Goal: Information Seeking & Learning: Learn about a topic

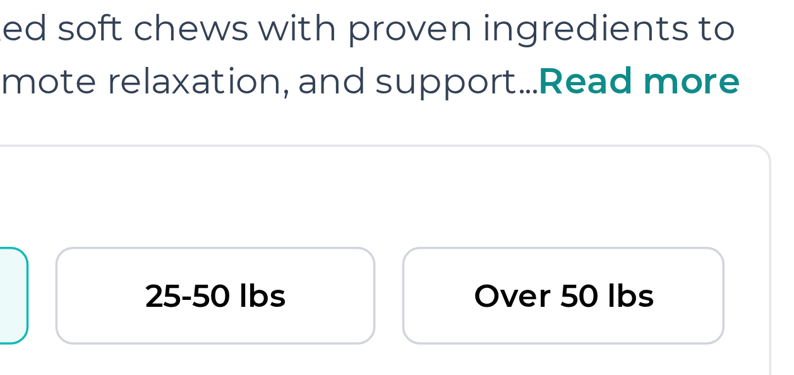
click at [720, 249] on span "Read more" at bounding box center [733, 250] width 57 height 12
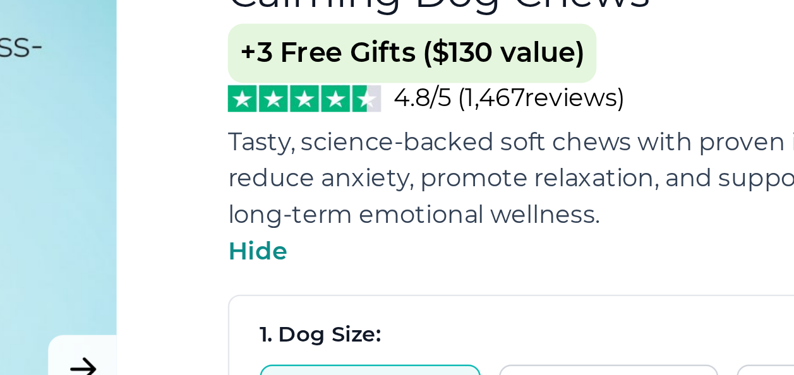
scroll to position [3, 0]
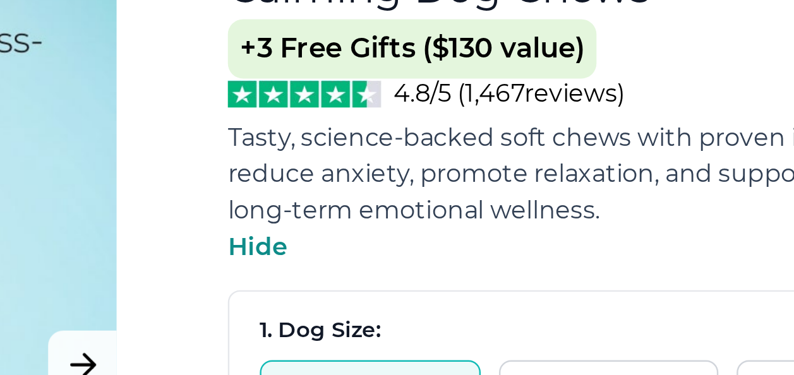
click at [561, 197] on span "+3 Free Gifts ($130 value)" at bounding box center [531, 195] width 153 height 25
click at [564, 213] on span "4.8/5 ( 1,467 reviews)" at bounding box center [572, 214] width 96 height 12
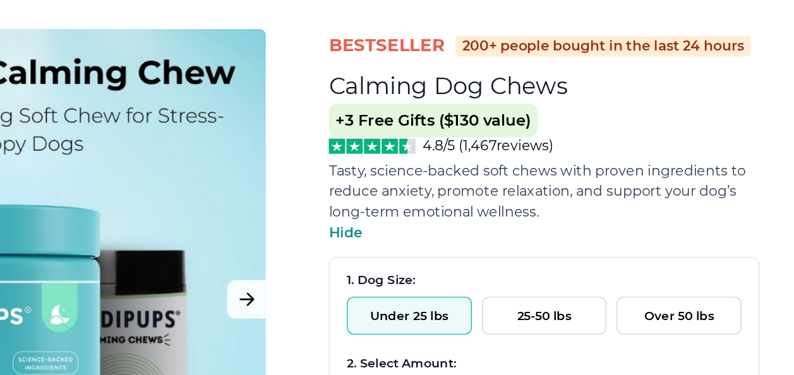
scroll to position [13, 0]
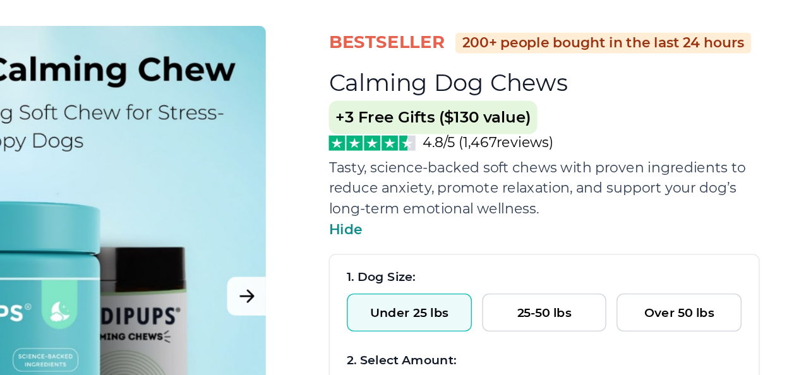
click at [593, 208] on span "4.8/5 ( 1,467 reviews)" at bounding box center [572, 204] width 96 height 12
click at [522, 193] on span "+3 Free Gifts ($130 value)" at bounding box center [531, 186] width 153 height 25
click at [503, 200] on img at bounding box center [487, 204] width 64 height 11
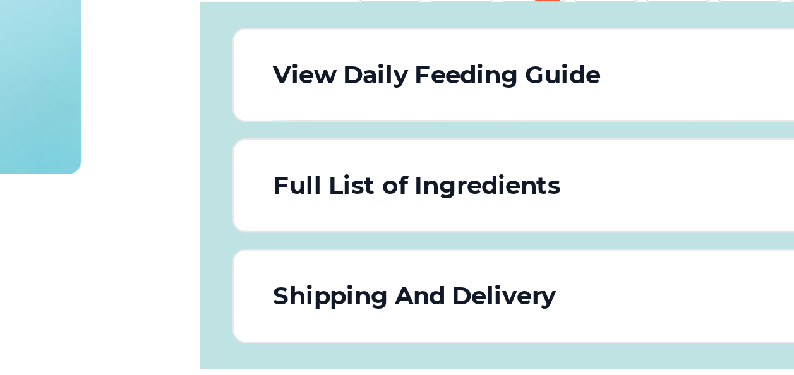
scroll to position [592, 0]
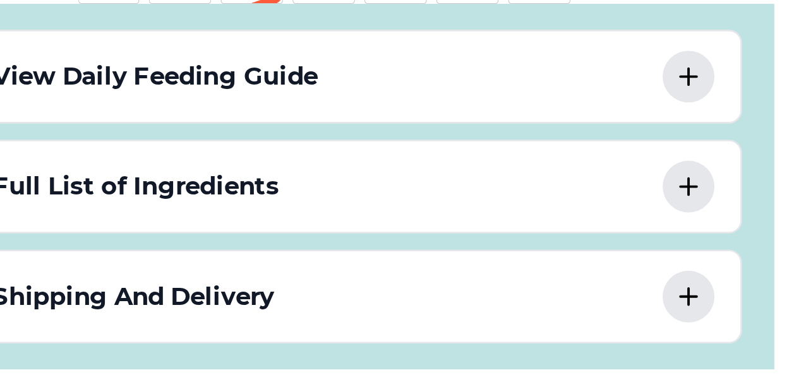
click at [757, 200] on icon at bounding box center [755, 207] width 15 height 15
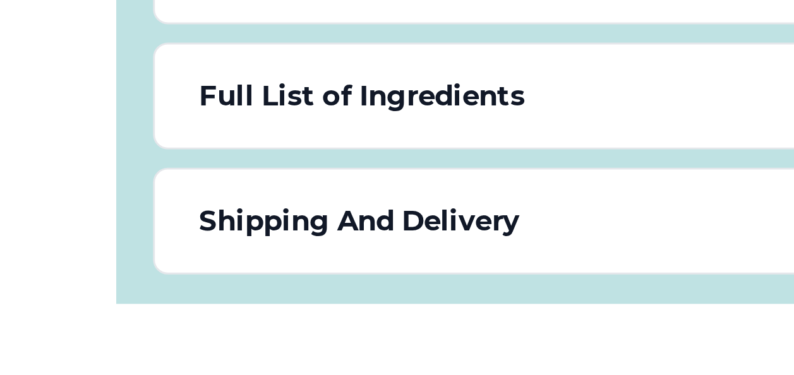
scroll to position [889, 0]
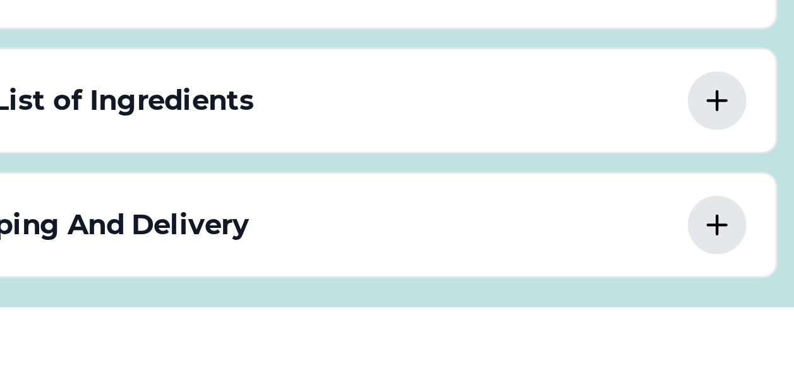
click at [759, 242] on icon at bounding box center [755, 249] width 15 height 15
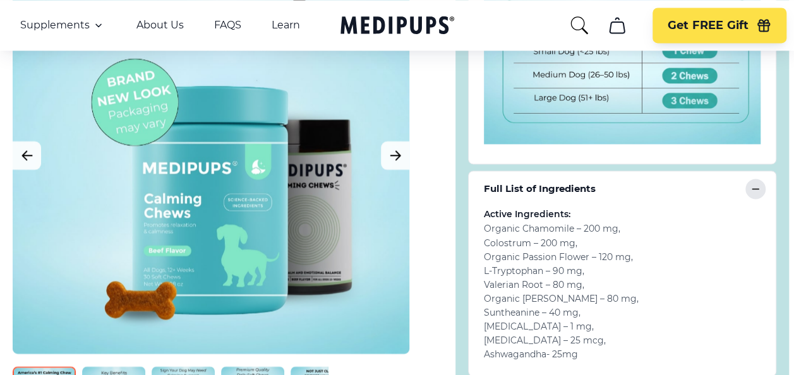
scroll to position [944, 0]
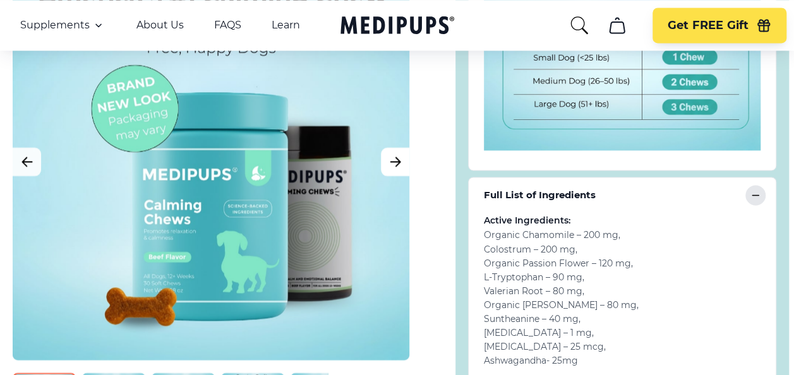
click at [400, 153] on icon "Next Image" at bounding box center [395, 161] width 15 height 16
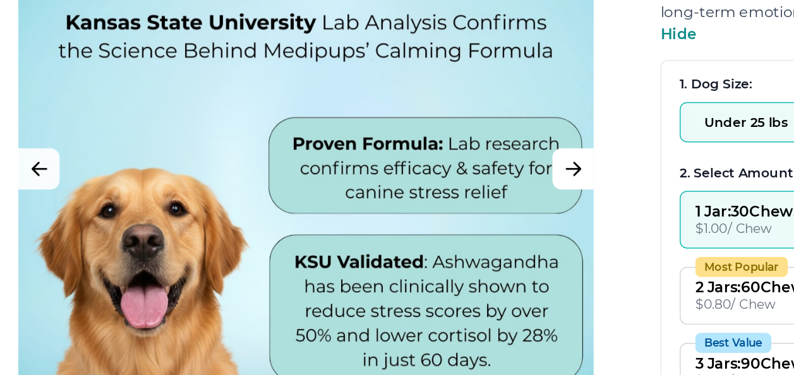
scroll to position [168, 0]
click at [399, 202] on icon "Next Image" at bounding box center [395, 206] width 15 height 16
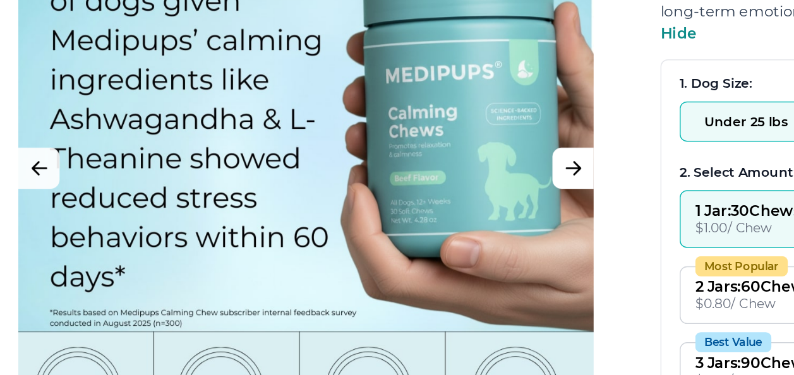
click at [392, 204] on icon "Next Image" at bounding box center [395, 206] width 15 height 16
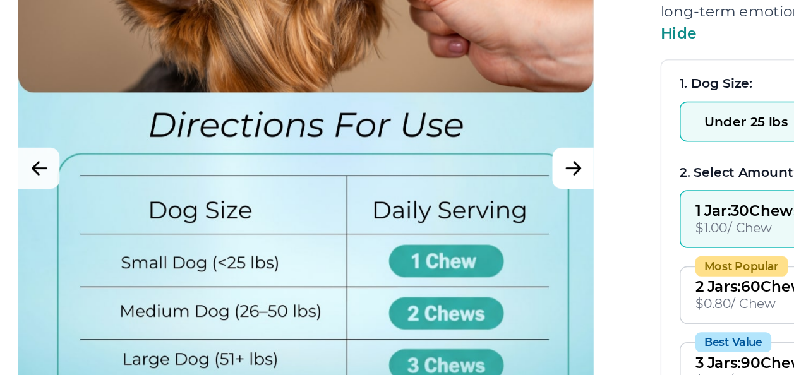
click at [403, 202] on button "Next Image" at bounding box center [395, 205] width 28 height 28
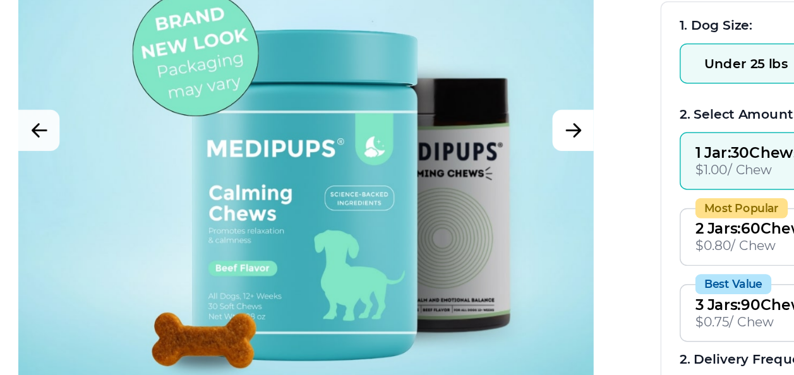
scroll to position [183, 0]
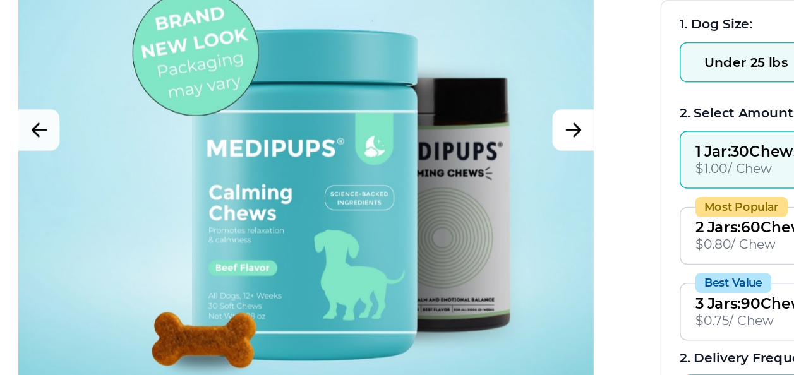
click at [404, 212] on button "Next Image" at bounding box center [395, 205] width 28 height 28
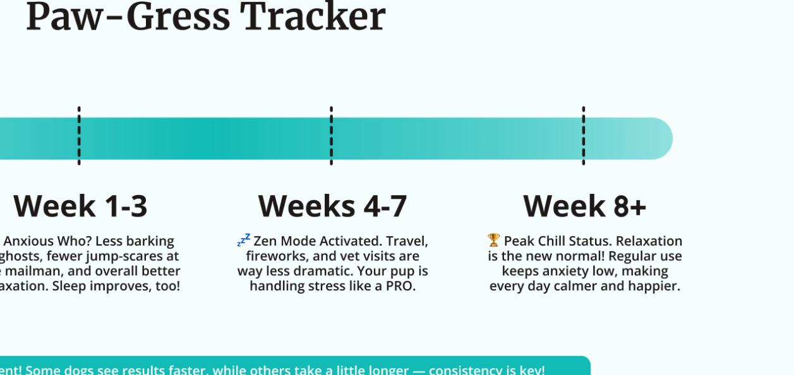
scroll to position [3381, 0]
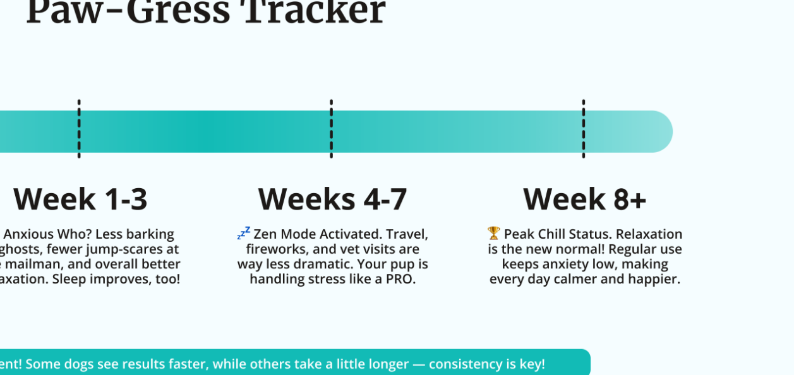
click at [297, 277] on img at bounding box center [397, 242] width 794 height 328
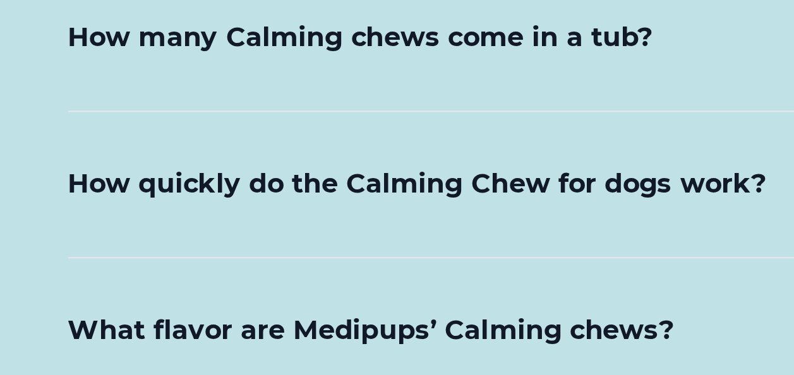
scroll to position [6035, 0]
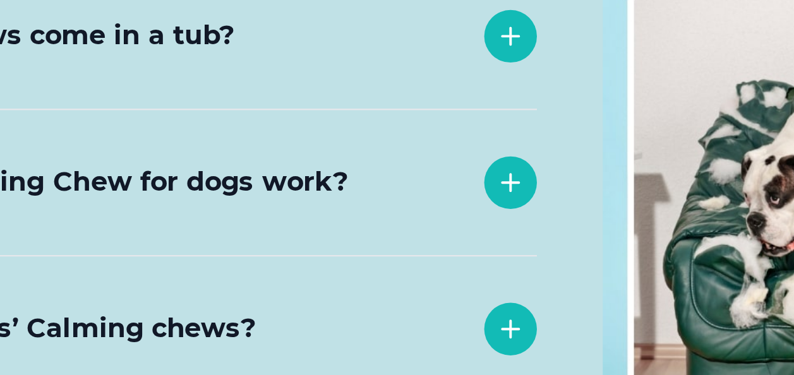
click at [379, 287] on icon at bounding box center [374, 294] width 15 height 15
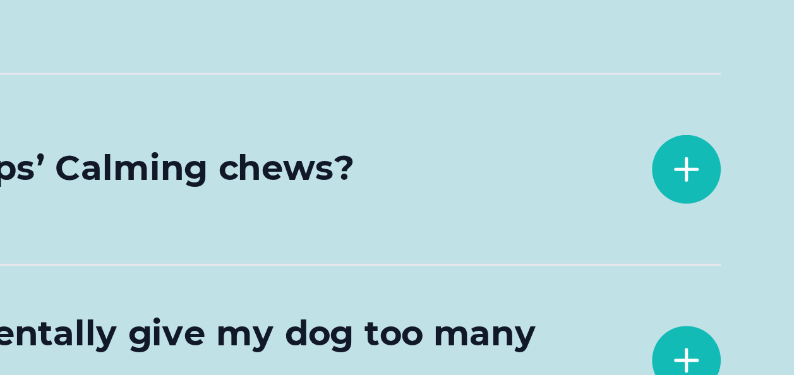
scroll to position [6217, 0]
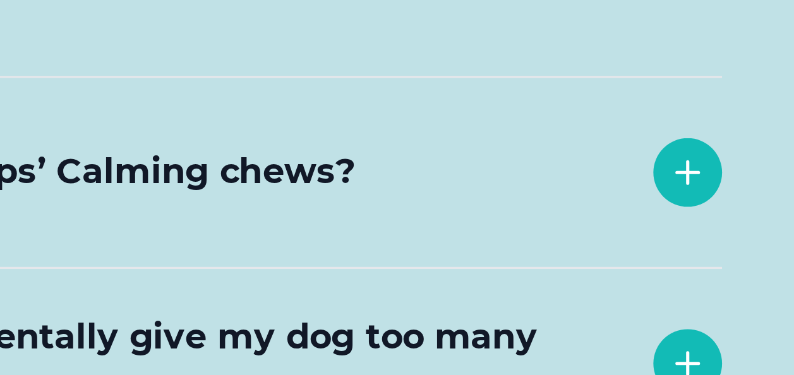
click at [375, 308] on icon at bounding box center [374, 315] width 15 height 15
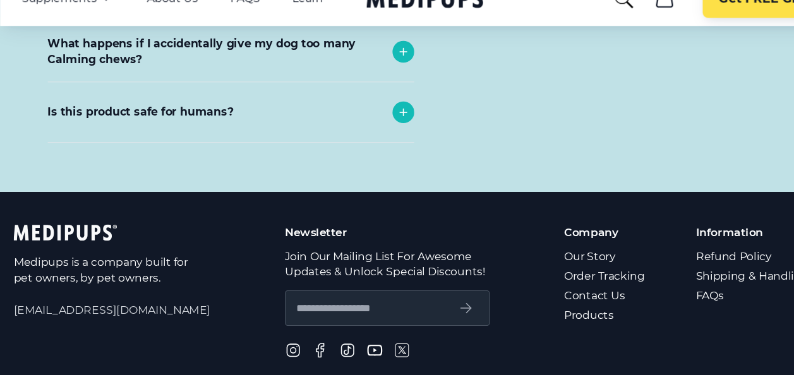
scroll to position [6633, 0]
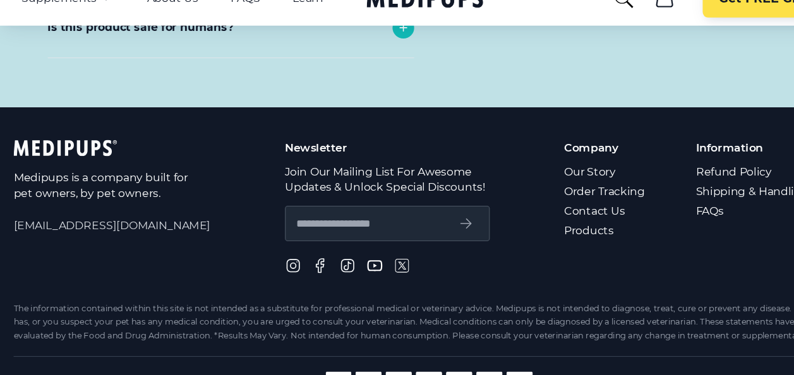
click at [76, 189] on div "Medipups is a company built for pet owners, by pet owners. [EMAIL_ADDRESS][DOMA…" at bounding box center [104, 220] width 183 height 127
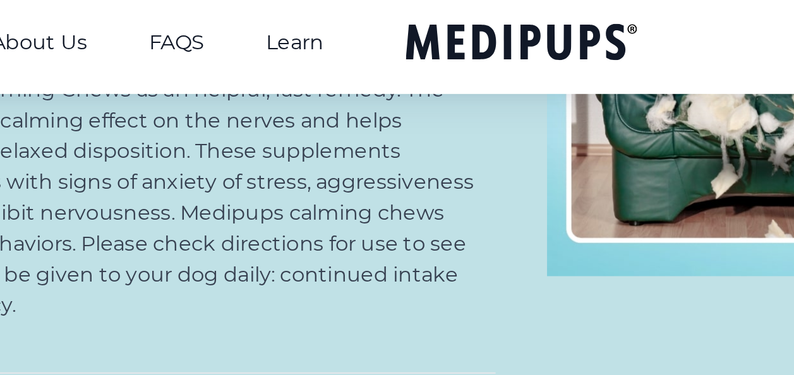
scroll to position [6316, 0]
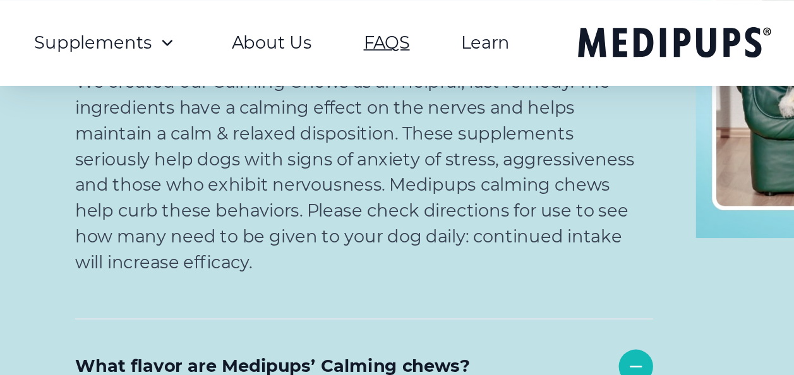
click at [239, 25] on link "FAQS" at bounding box center [227, 25] width 27 height 13
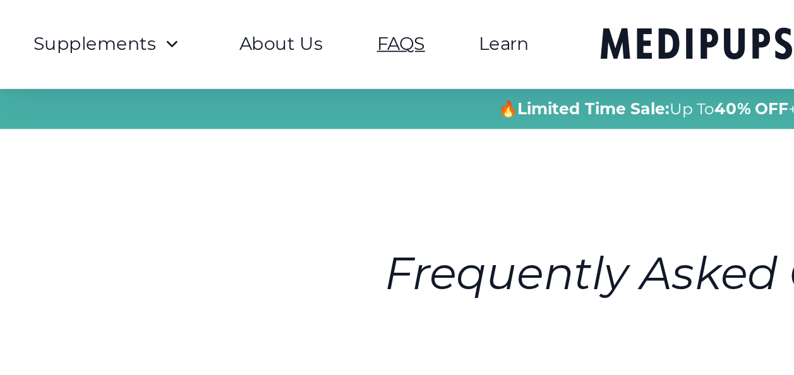
click at [289, 55] on link "Learn" at bounding box center [286, 53] width 28 height 13
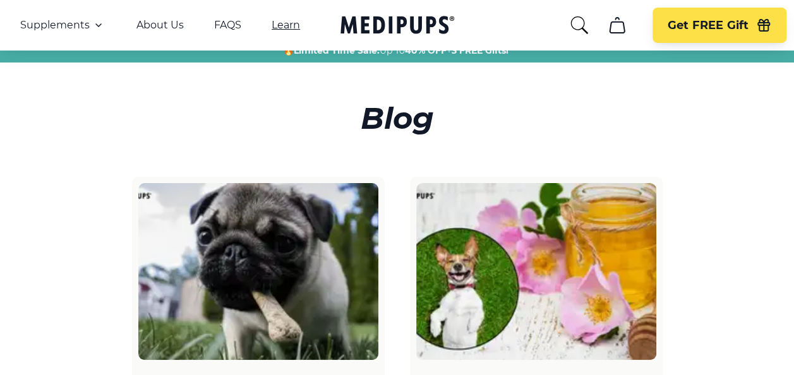
scroll to position [42, 0]
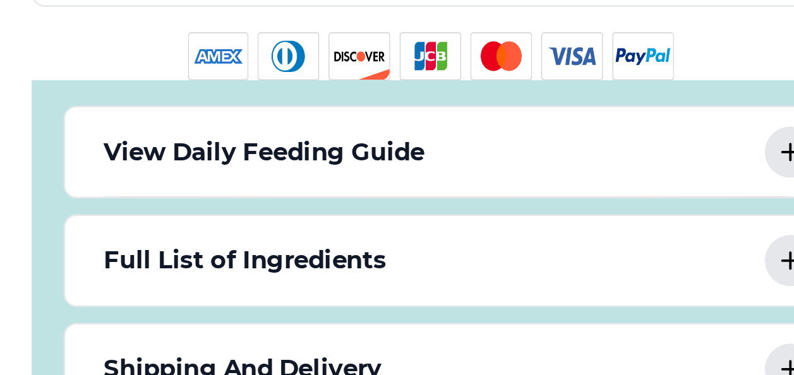
scroll to position [491, 0]
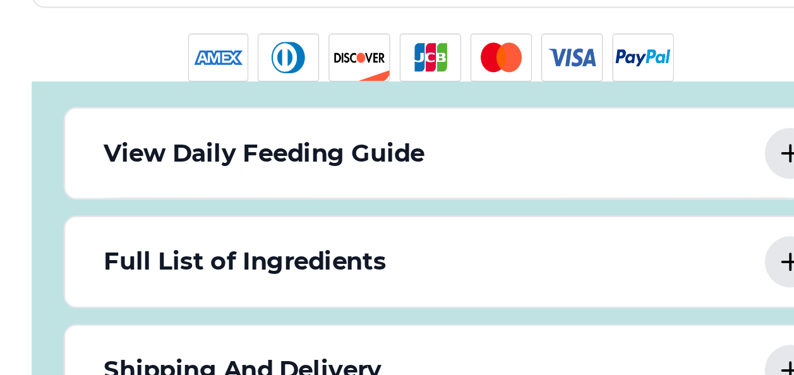
click at [505, 273] on p "View Daily Feeding Guide" at bounding box center [547, 277] width 127 height 15
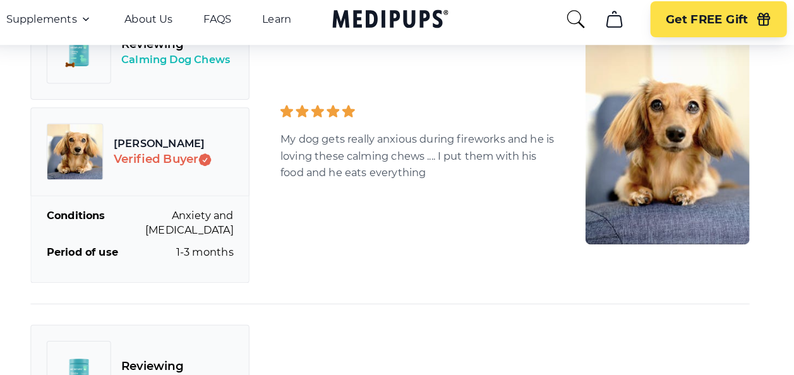
scroll to position [4137, 0]
